Goal: Information Seeking & Learning: Find specific fact

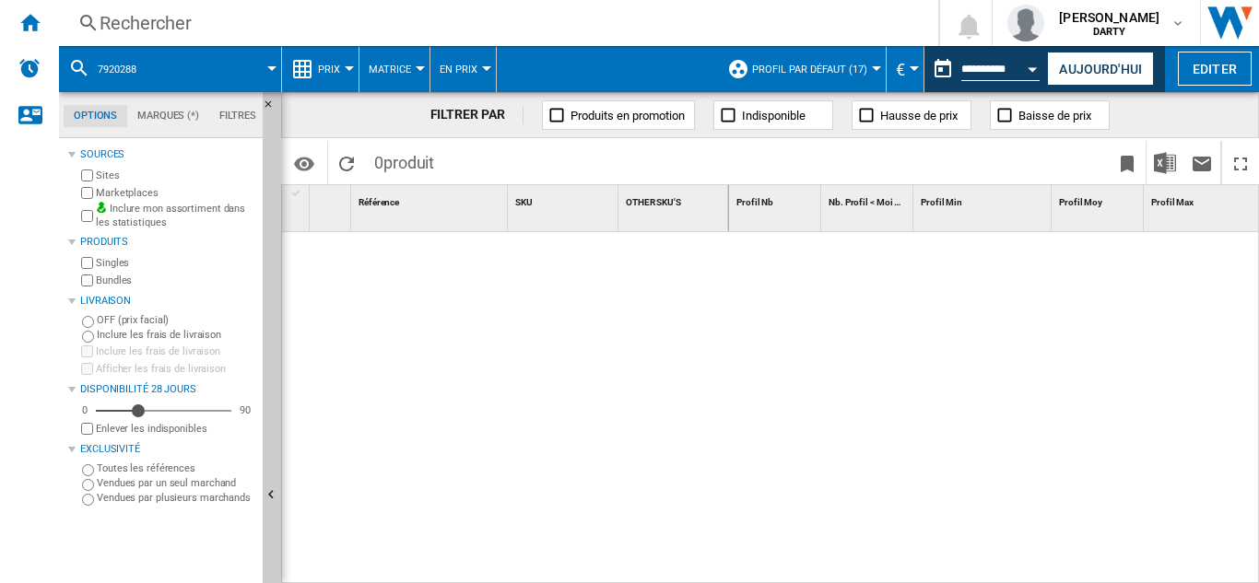
click at [127, 23] on div "Rechercher" at bounding box center [495, 23] width 791 height 26
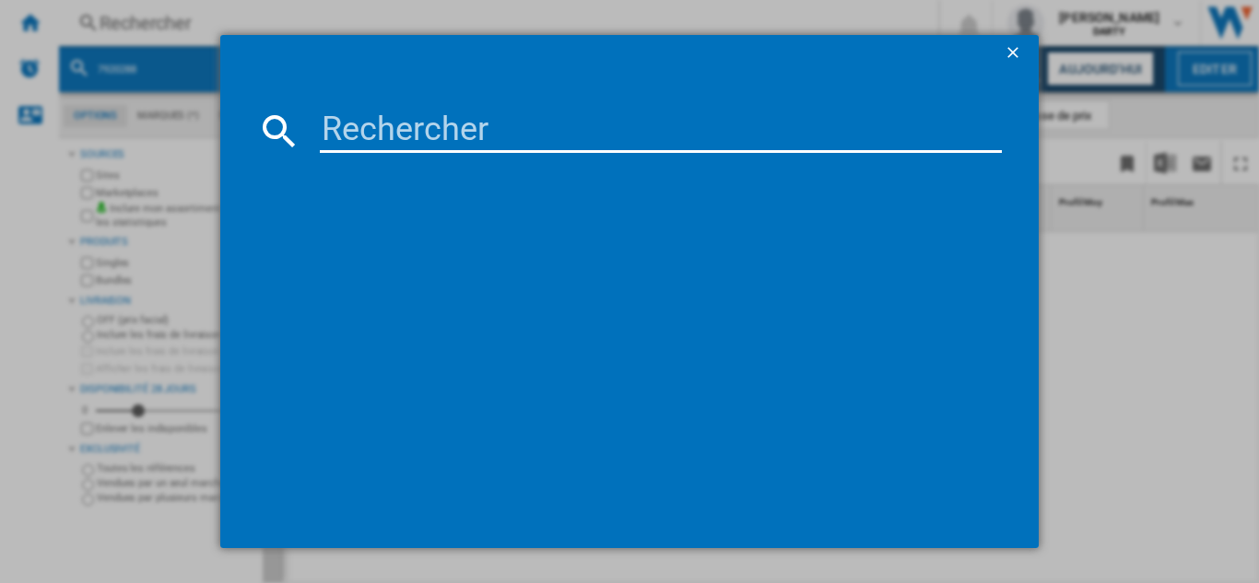
click at [666, 371] on div at bounding box center [629, 336] width 745 height 349
click at [402, 124] on input at bounding box center [661, 131] width 682 height 44
paste input "4957121"
type input "4957121"
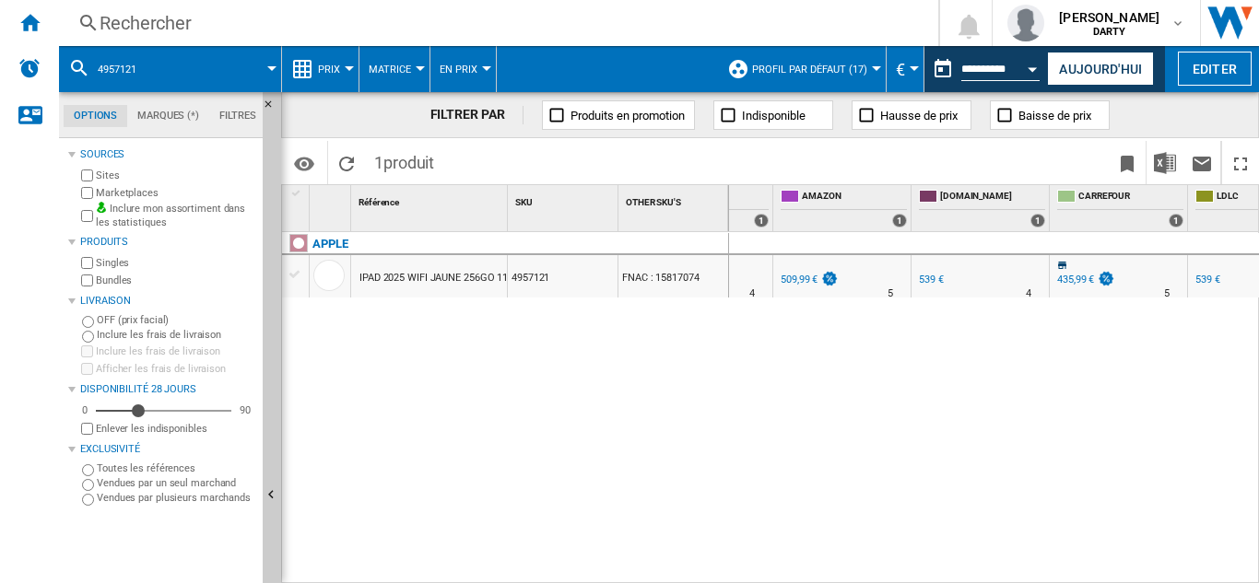
click at [171, 24] on div "Rechercher" at bounding box center [495, 23] width 791 height 26
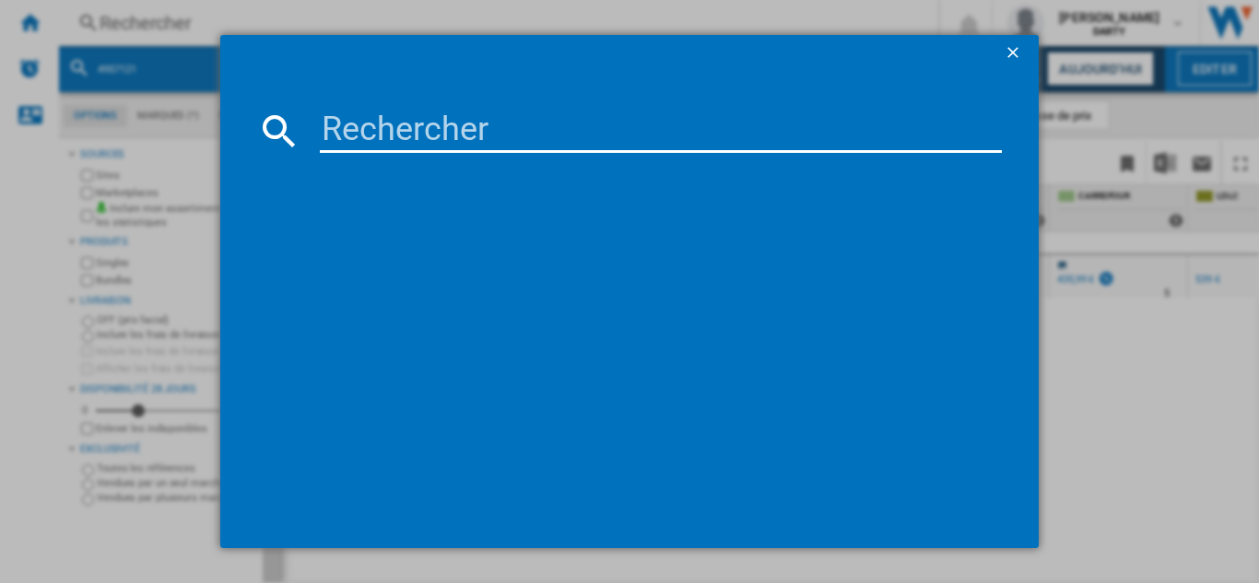
type input "7634315"
